Goal: Task Accomplishment & Management: Use online tool/utility

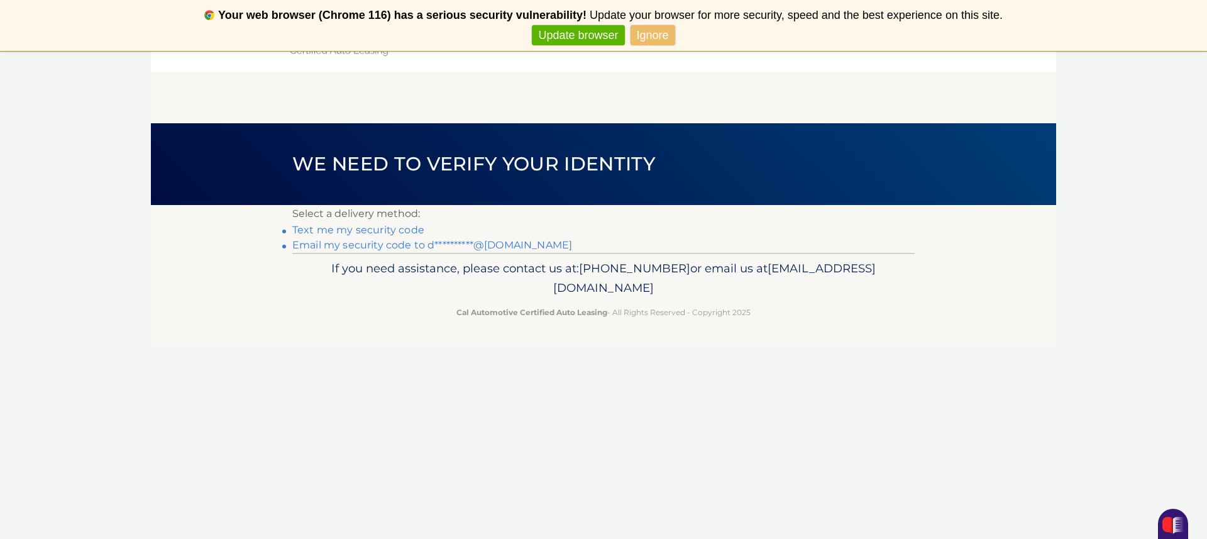
click at [391, 248] on link "**********" at bounding box center [432, 245] width 280 height 12
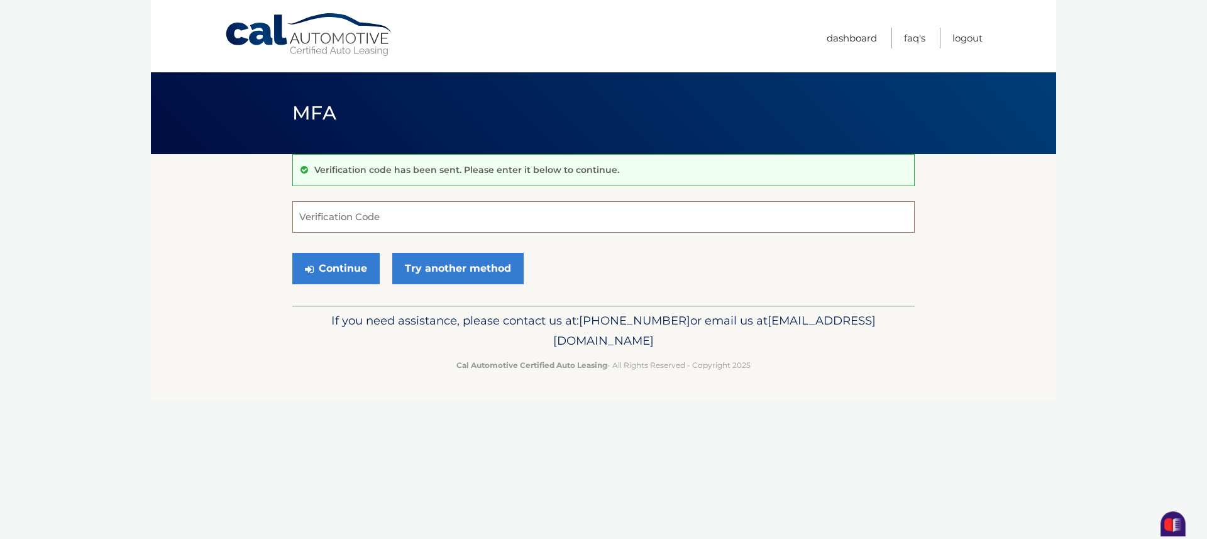
click at [362, 223] on input "Verification Code" at bounding box center [603, 216] width 623 height 31
click at [366, 221] on input "Verification Code" at bounding box center [603, 216] width 623 height 31
type input "105722"
click at [292, 253] on button "Continue" at bounding box center [335, 268] width 87 height 31
click at [330, 273] on button "Continue" at bounding box center [335, 268] width 87 height 31
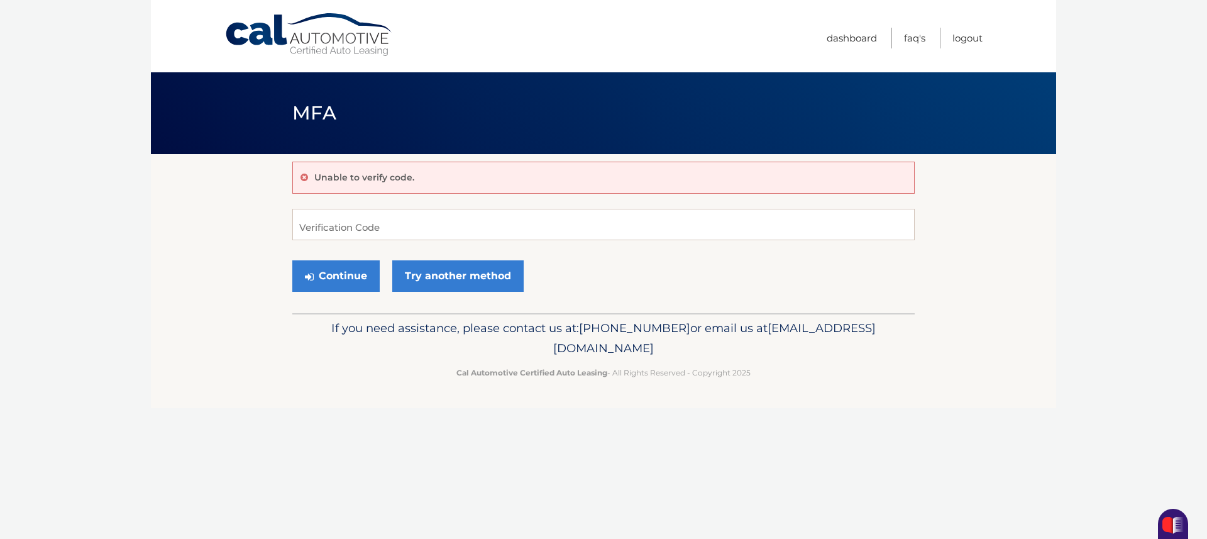
click at [225, 13] on link "Cal Automotive" at bounding box center [310, 35] width 170 height 45
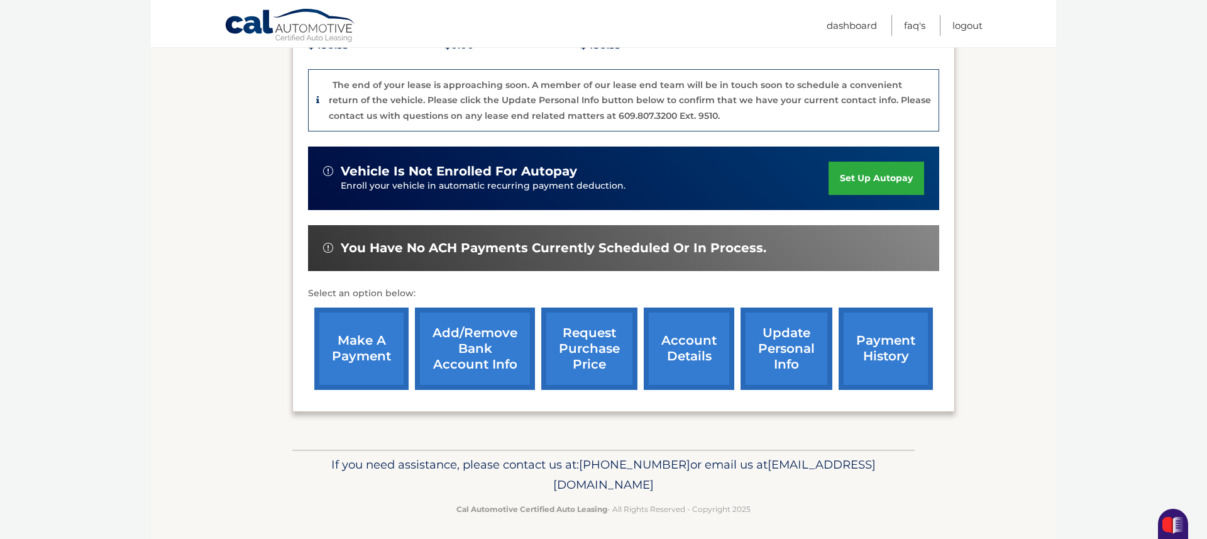
scroll to position [315, 0]
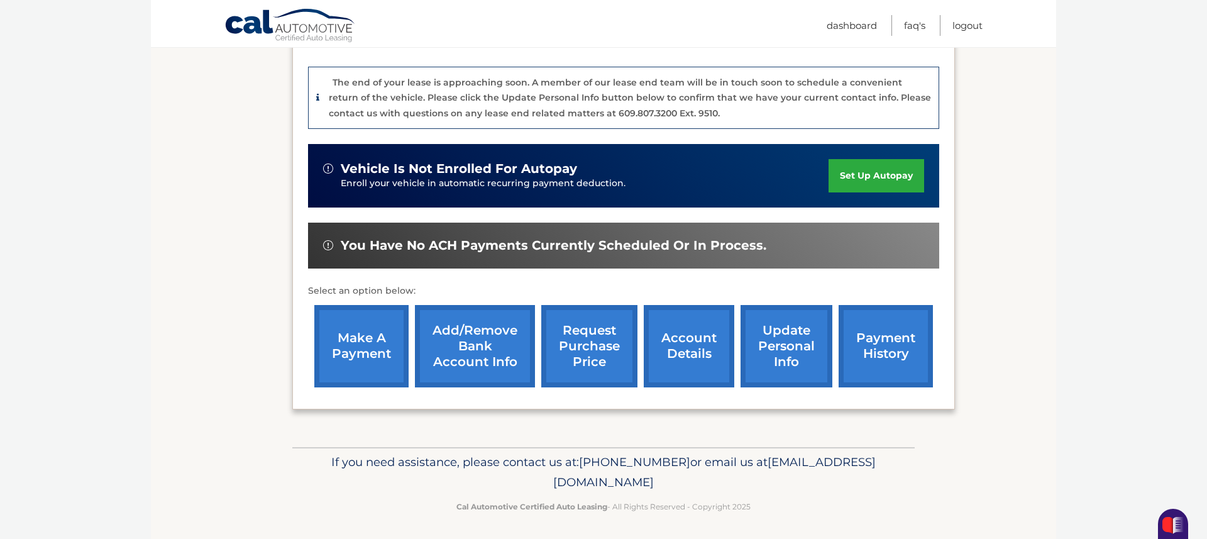
click at [376, 331] on link "make a payment" at bounding box center [361, 346] width 94 height 82
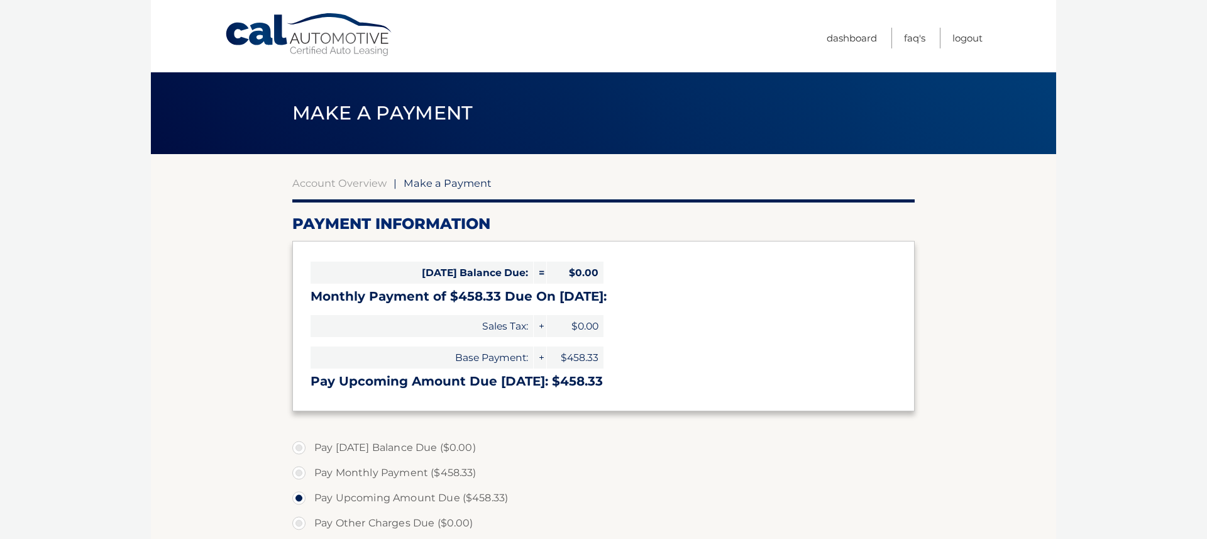
select select "YmQyMGI4MjctMzQ4Yi00MDlmLWEyZGEtZjRmYTY0YWY1YjZk"
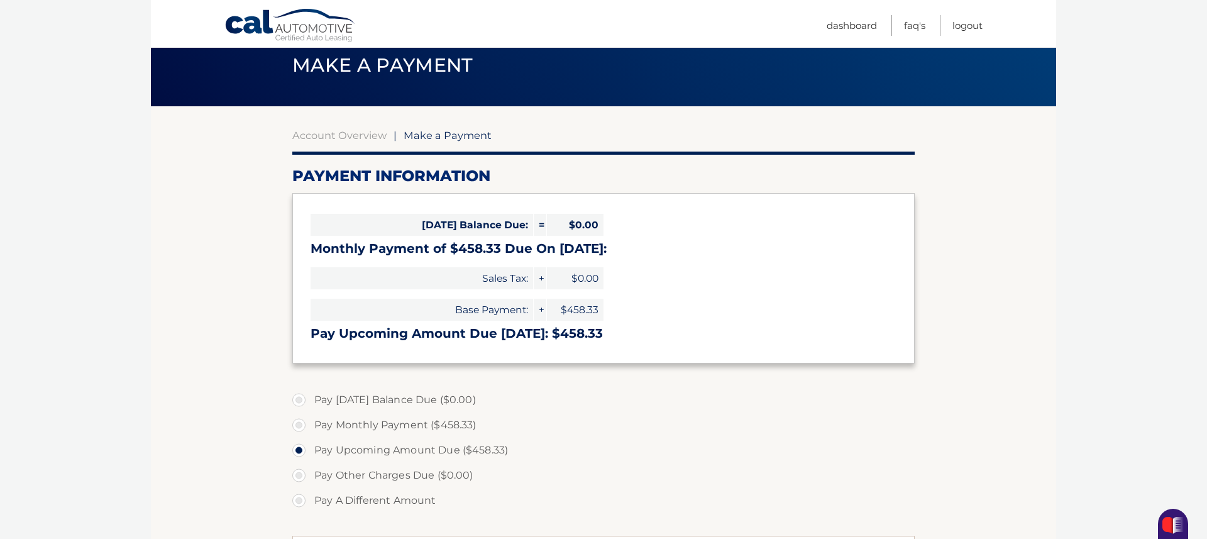
scroll to position [47, 0]
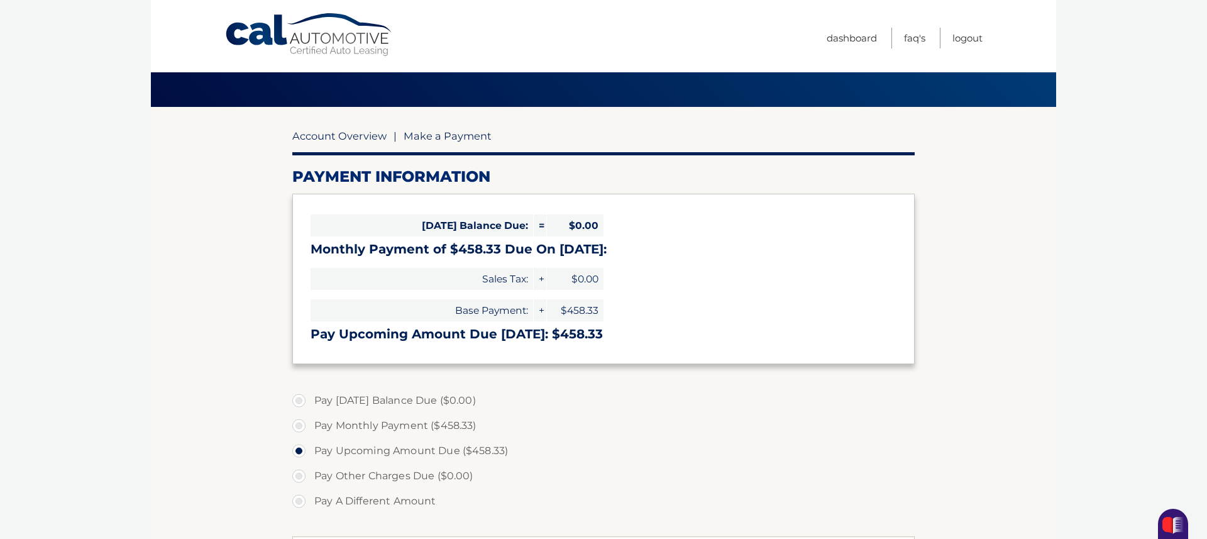
click at [332, 135] on link "Account Overview" at bounding box center [339, 136] width 94 height 13
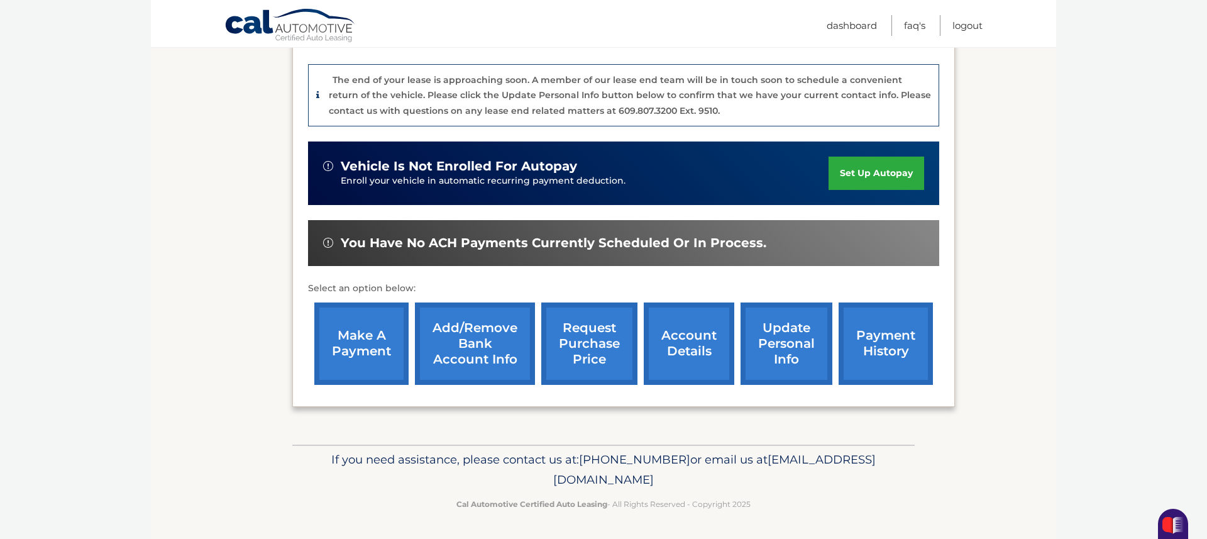
scroll to position [319, 0]
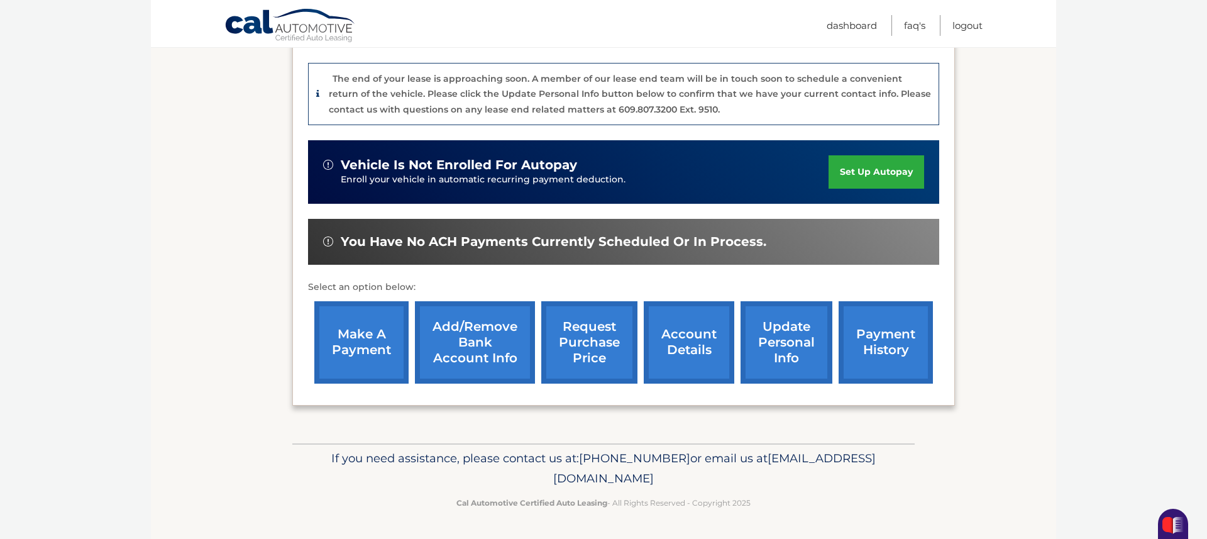
click at [396, 336] on link "make a payment" at bounding box center [361, 342] width 94 height 82
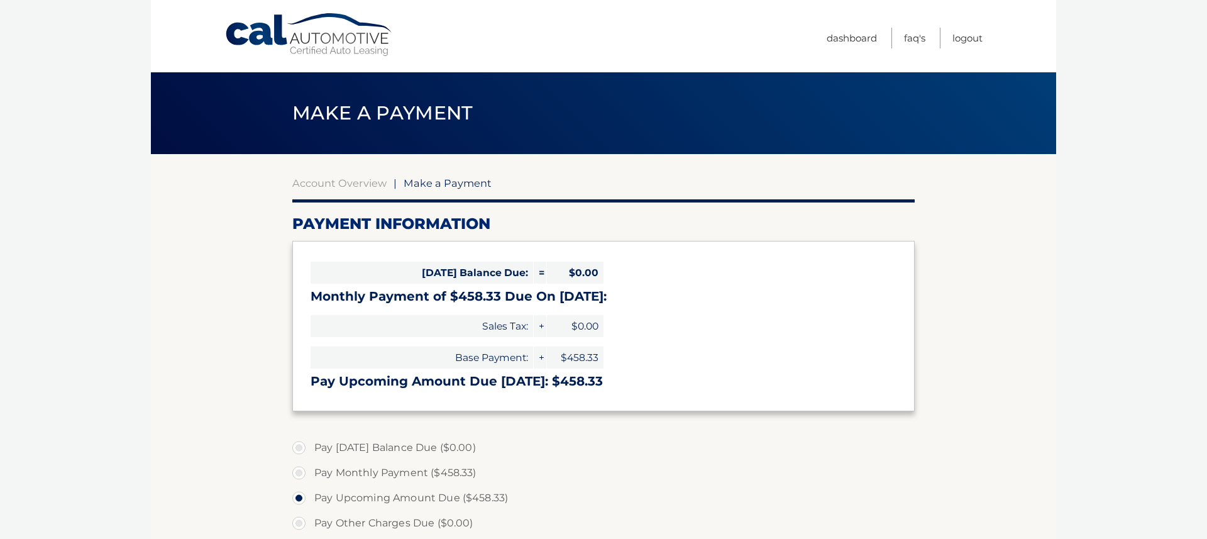
select select "YmQyMGI4MjctMzQ4Yi00MDlmLWEyZGEtZjRmYTY0YWY1YjZk"
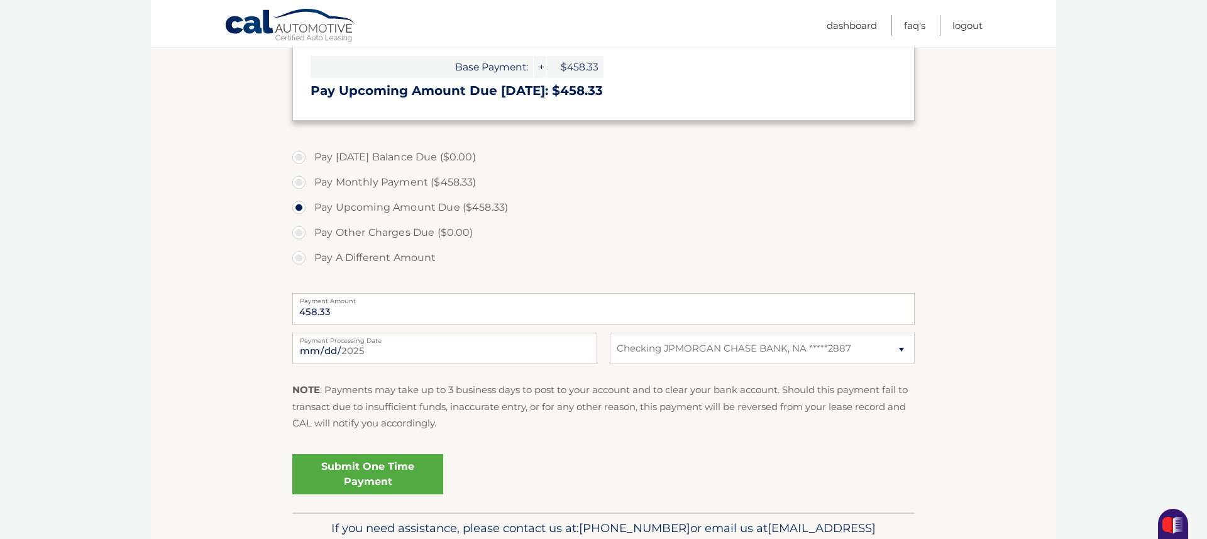
scroll to position [301, 0]
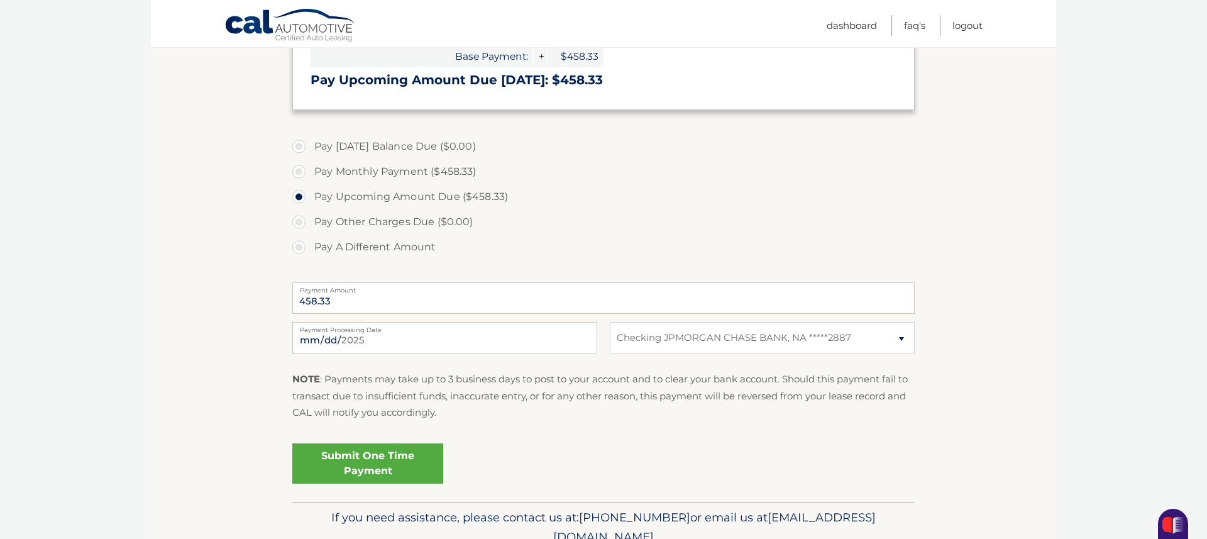
click at [391, 447] on link "Submit One Time Payment" at bounding box center [367, 463] width 151 height 40
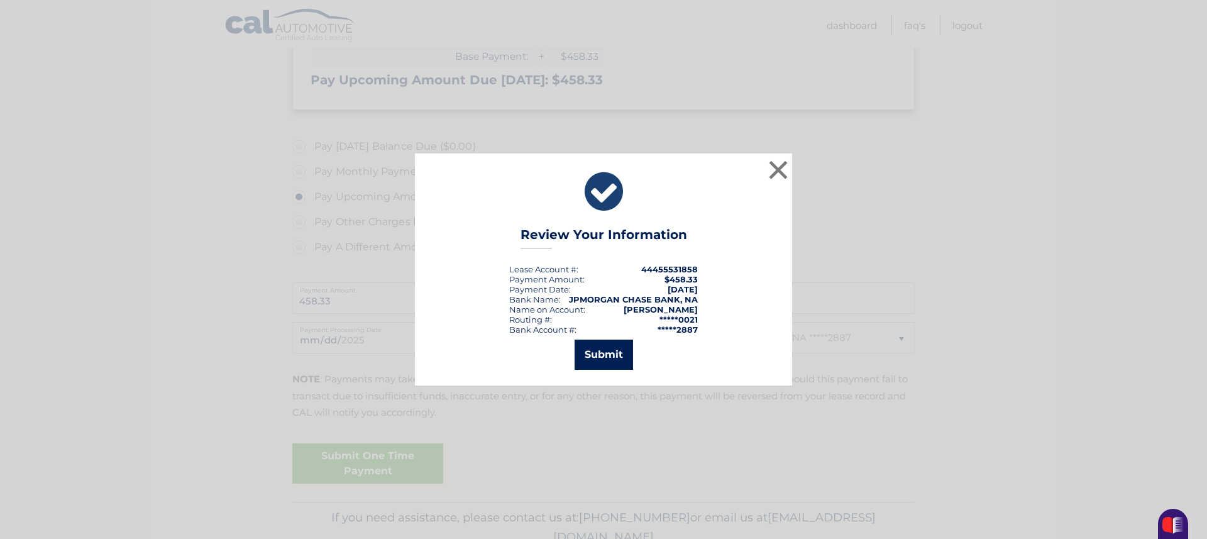
click at [593, 358] on button "Submit" at bounding box center [604, 355] width 58 height 30
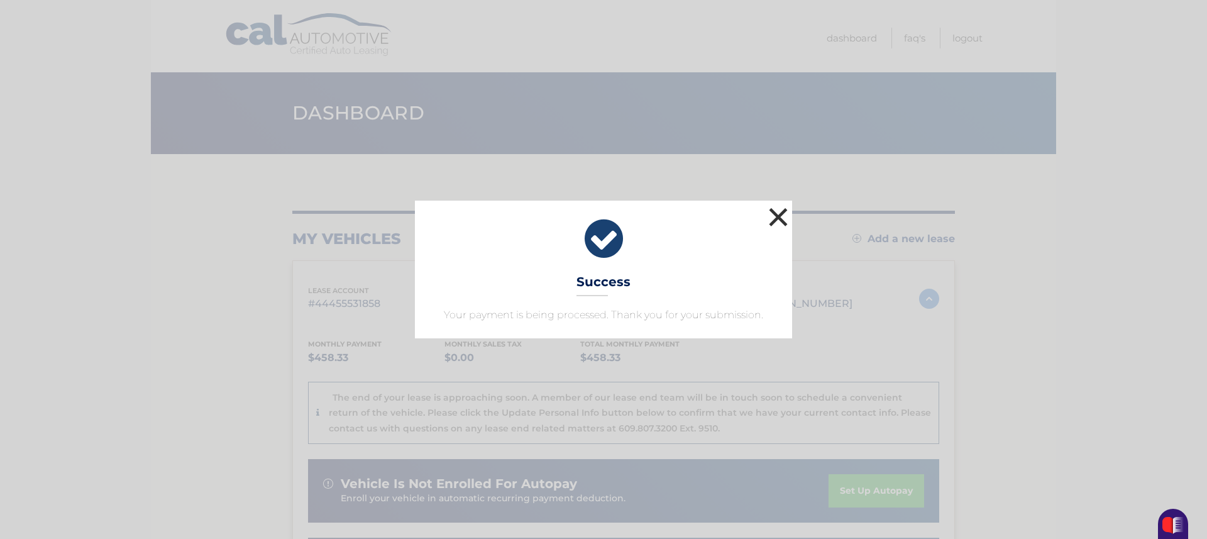
click at [779, 222] on button "×" at bounding box center [778, 216] width 25 height 25
